Goal: Information Seeking & Learning: Find specific fact

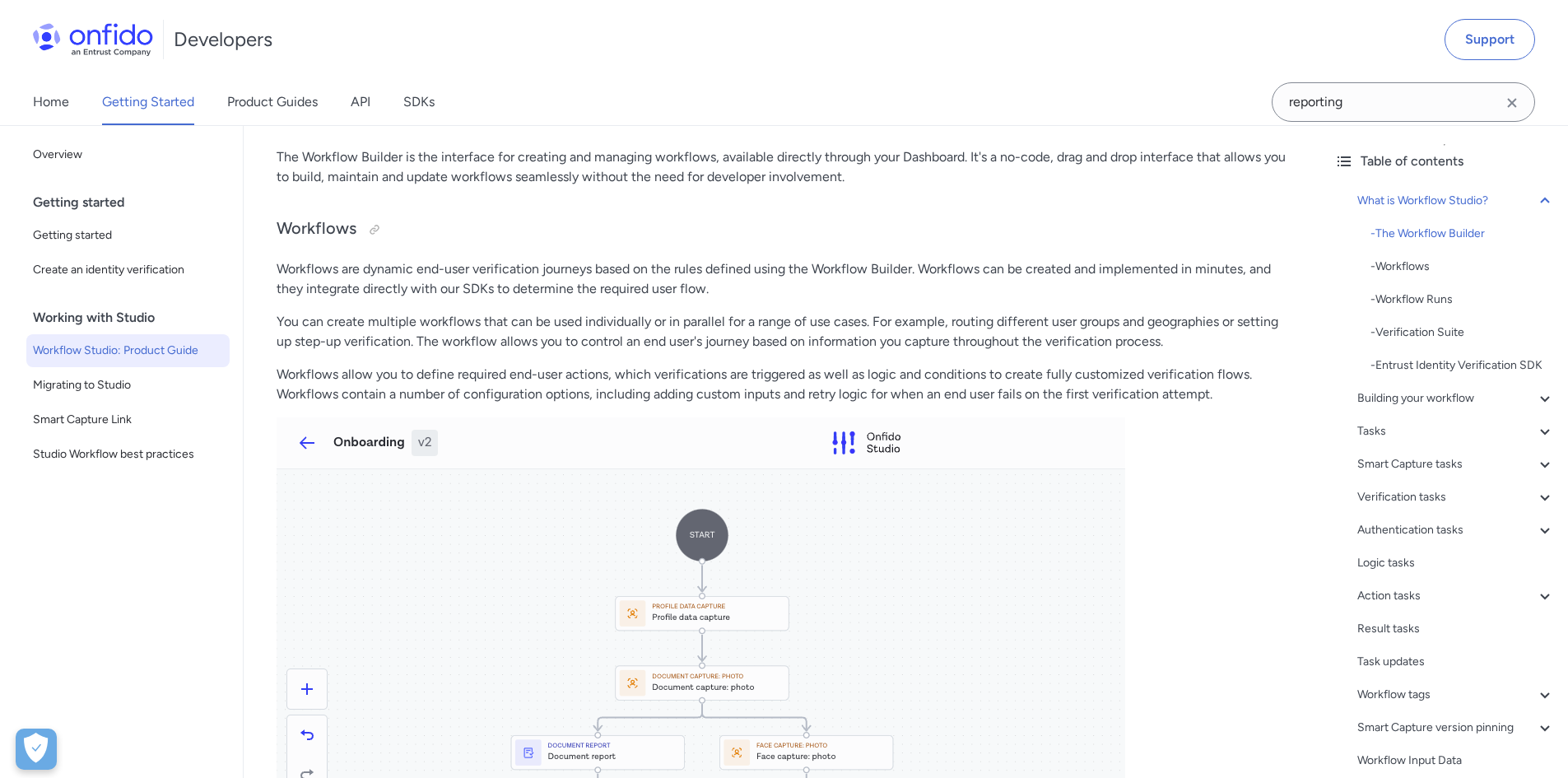
scroll to position [576, 0]
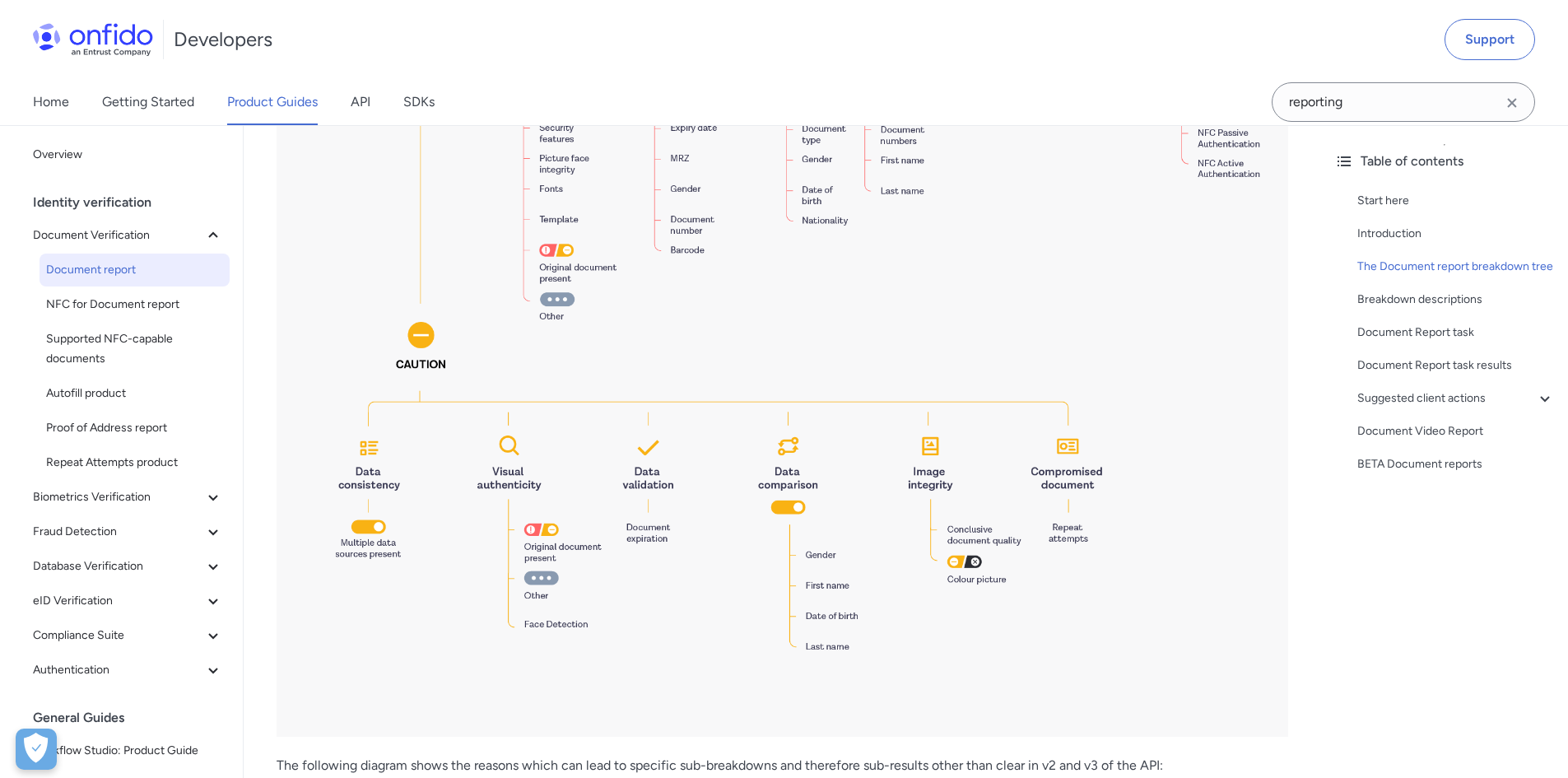
scroll to position [2306, 0]
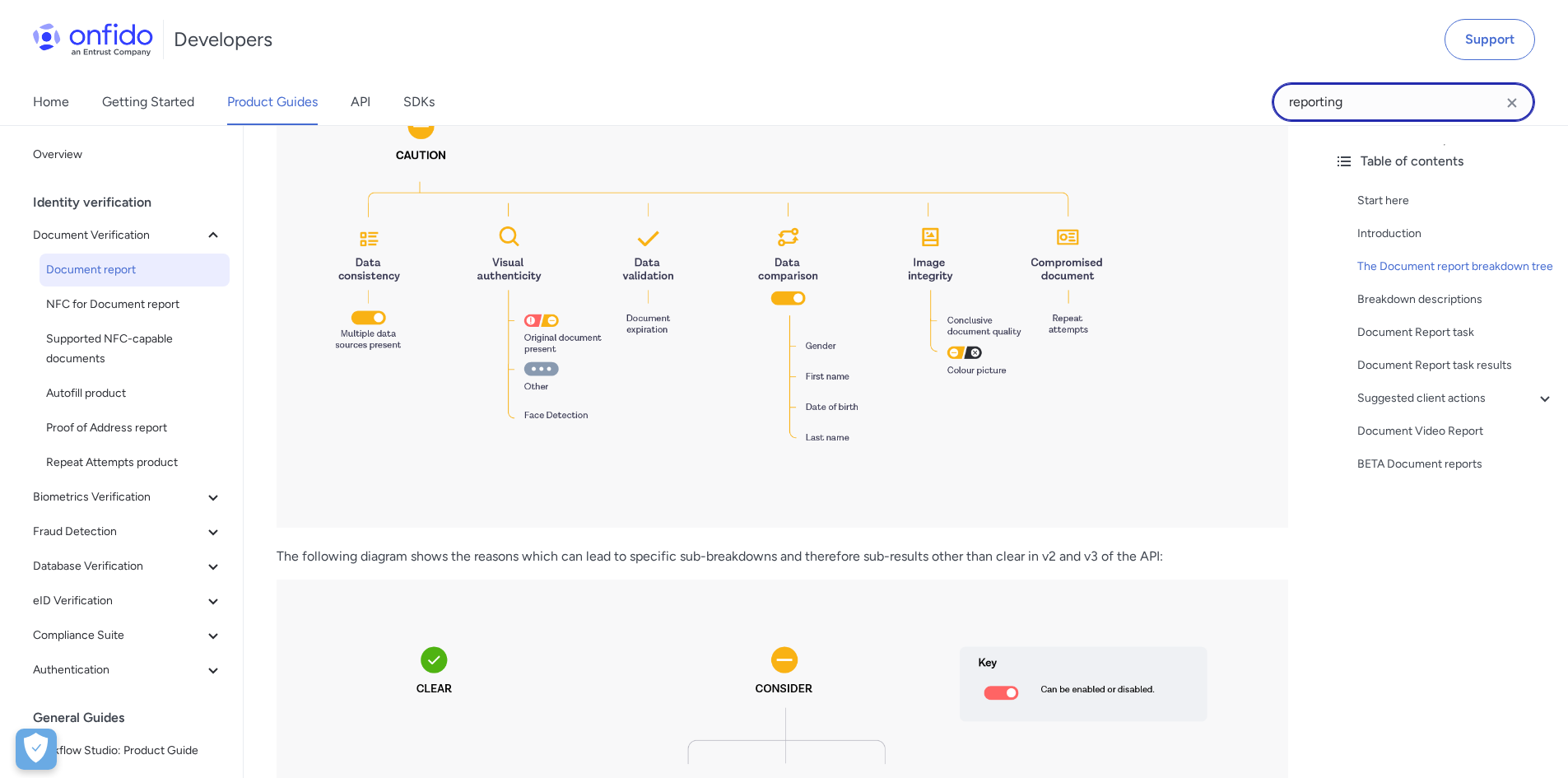
drag, startPoint x: 1336, startPoint y: 112, endPoint x: 1339, endPoint y: 104, distance: 8.5
click at [1336, 110] on input "reporting" at bounding box center [1403, 102] width 263 height 40
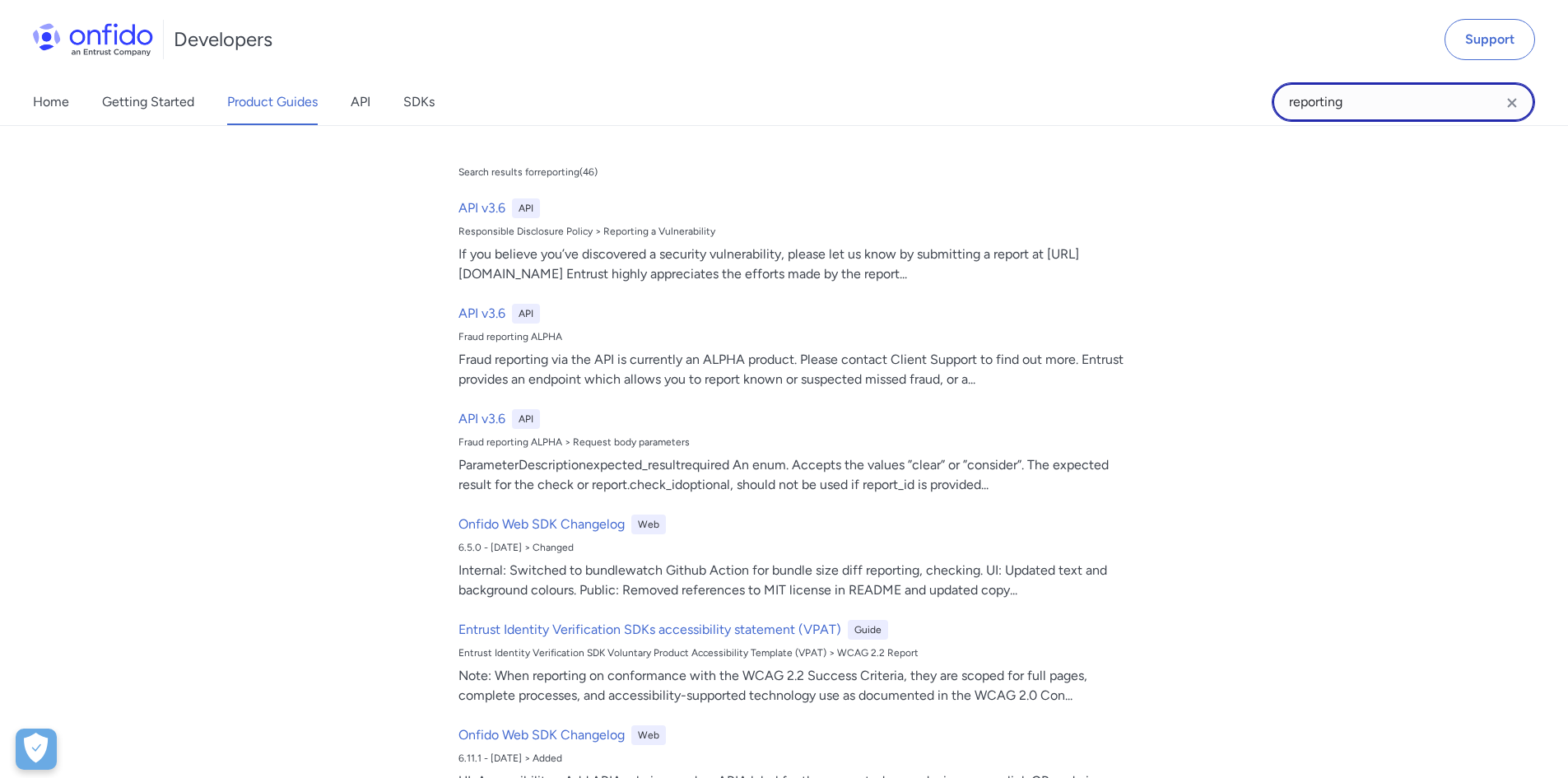
drag, startPoint x: 1341, startPoint y: 101, endPoint x: 1231, endPoint y: 117, distance: 111.2
click at [1234, 117] on div "Home Getting Started Product Guides API SDKs reporting reporting Search results…" at bounding box center [784, 102] width 1568 height 46
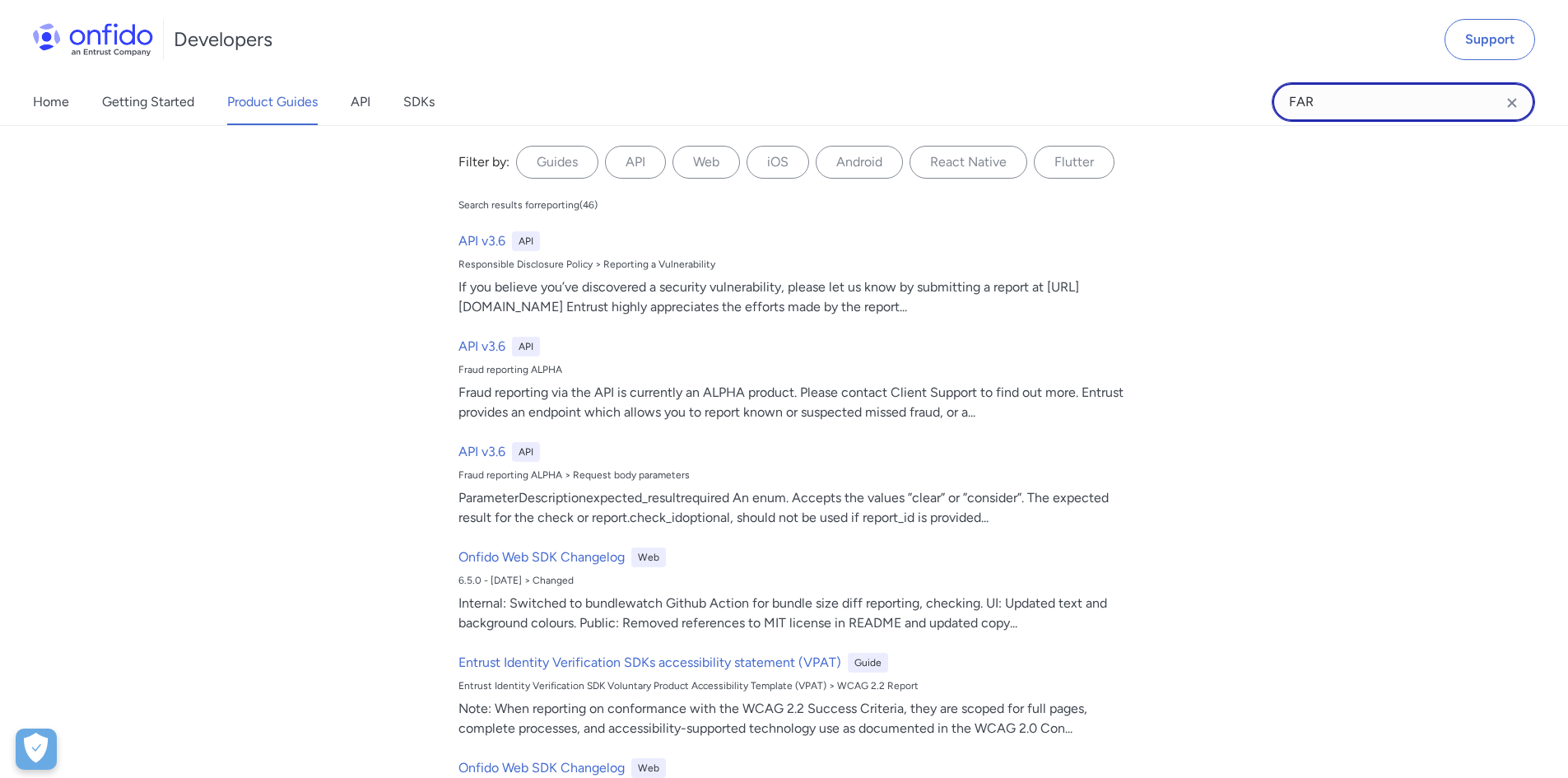
type input "FAR"
